Goal: Obtain resource: Download file/media

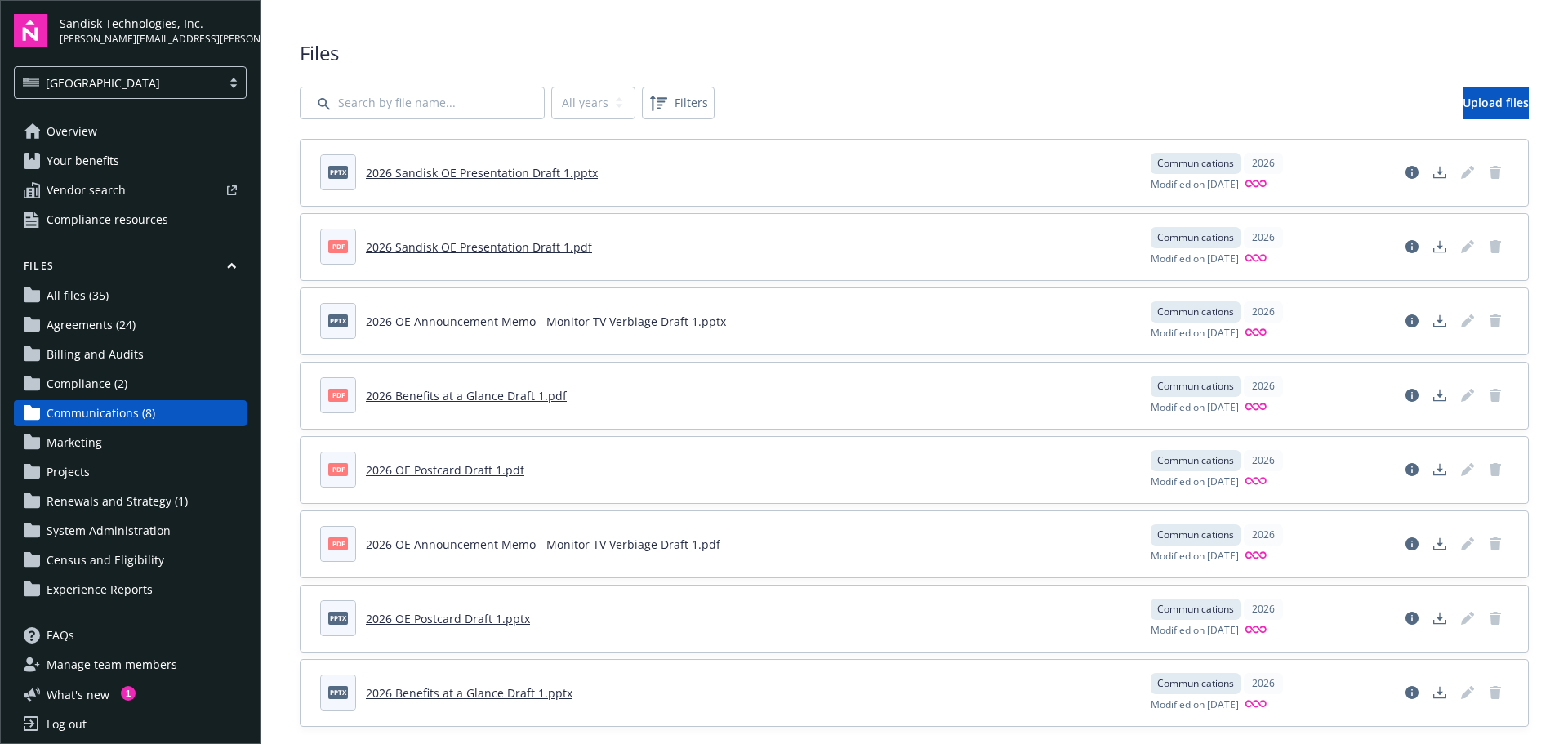
click at [505, 247] on link "2026 Sandisk OE Presentation Draft 1.pdf" at bounding box center [479, 247] width 226 height 16
